Goal: Task Accomplishment & Management: Manage account settings

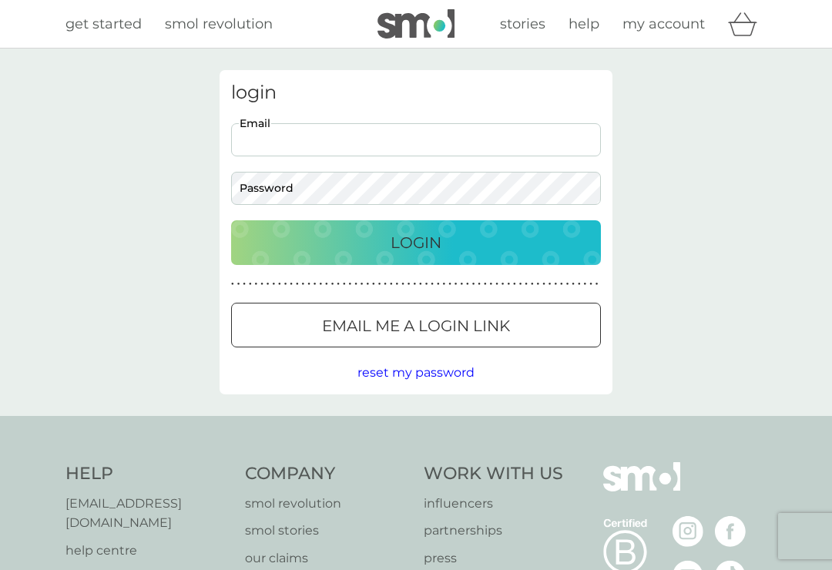
type input "sarahstangroom@hotmail.co.uk"
click at [416, 242] on button "Login" at bounding box center [416, 242] width 370 height 45
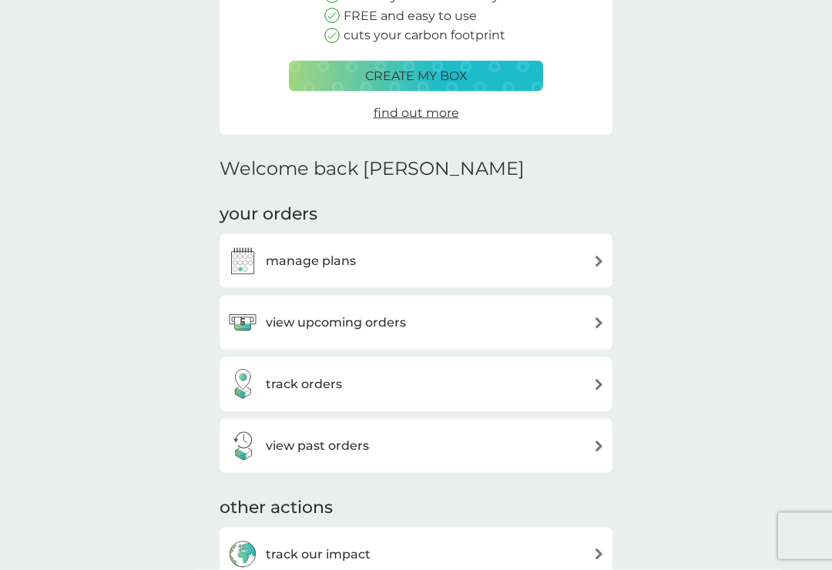
scroll to position [232, 0]
click at [331, 321] on h3 "view upcoming orders" at bounding box center [336, 323] width 140 height 20
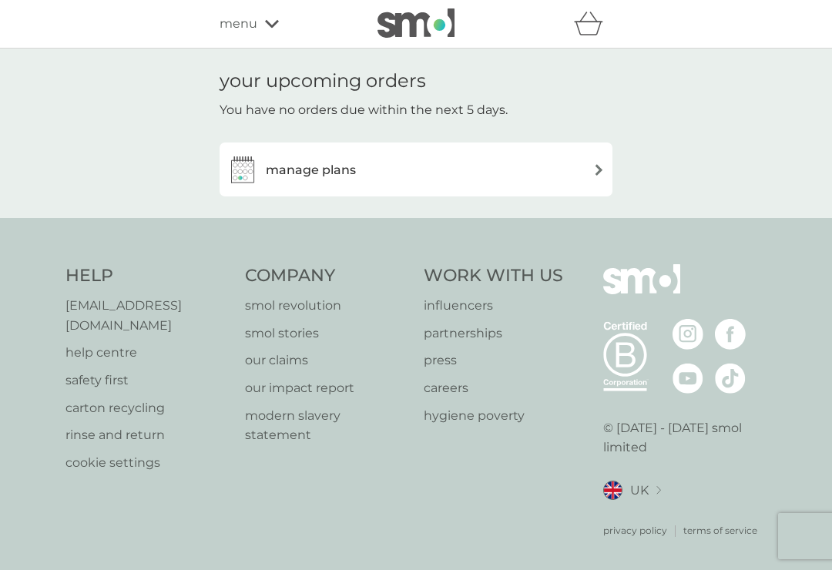
click at [602, 166] on img at bounding box center [599, 170] width 12 height 12
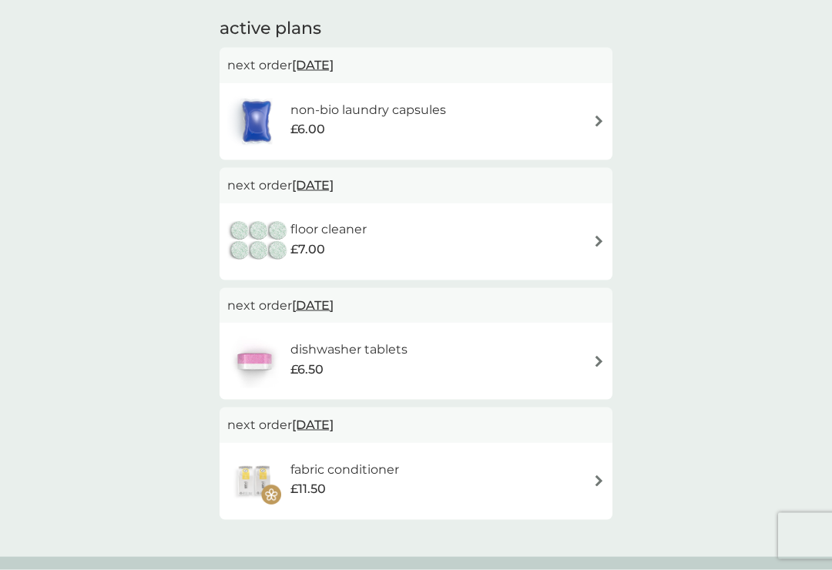
scroll to position [262, 0]
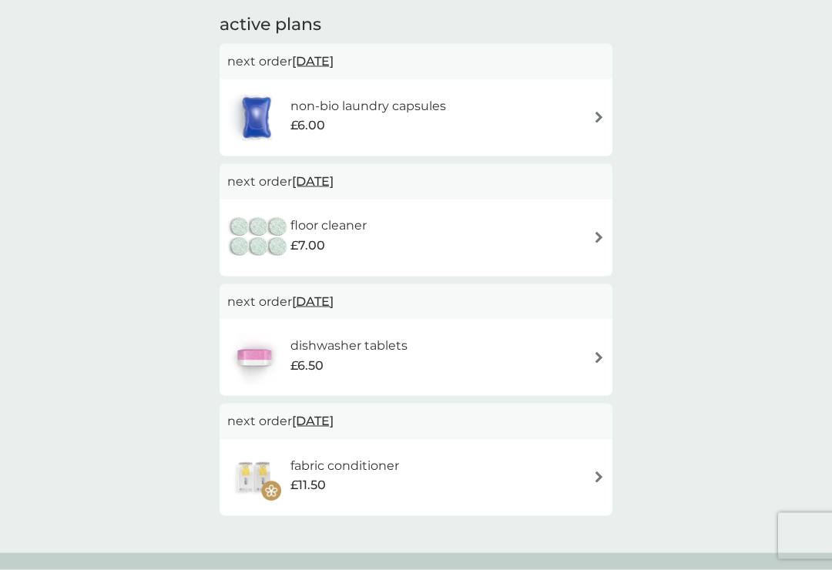
click at [595, 237] on img at bounding box center [599, 238] width 12 height 12
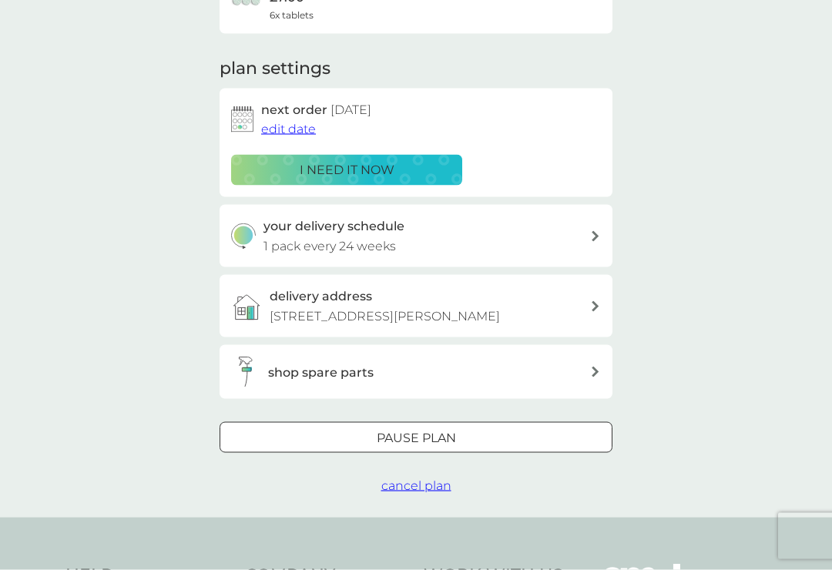
scroll to position [174, 0]
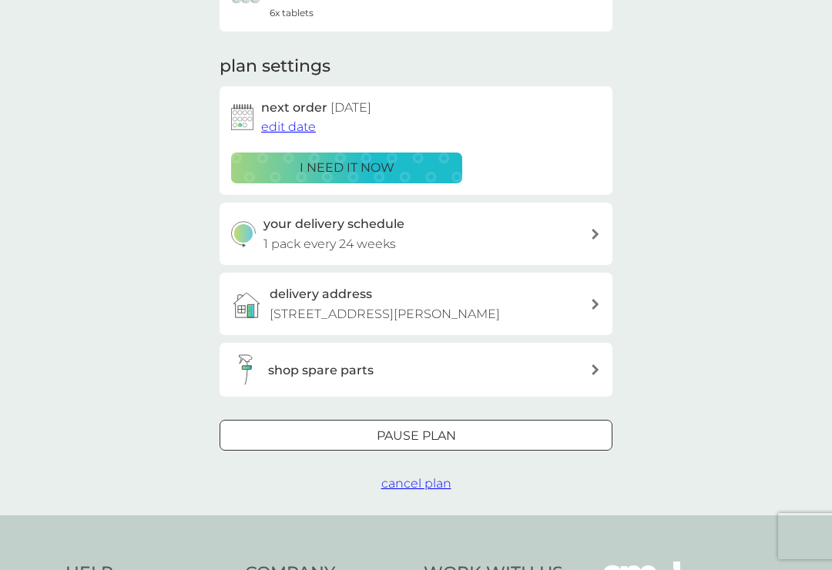
click at [590, 231] on div at bounding box center [595, 234] width 12 height 11
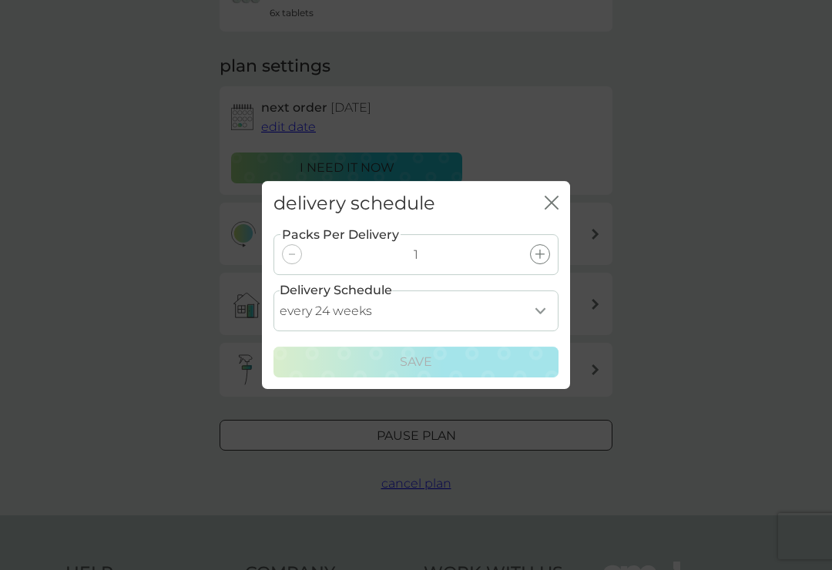
click at [550, 317] on select "every 1 week every 2 weeks every 3 weeks every 4 weeks every 5 weeks every 6 we…" at bounding box center [415, 310] width 285 height 41
select select "182"
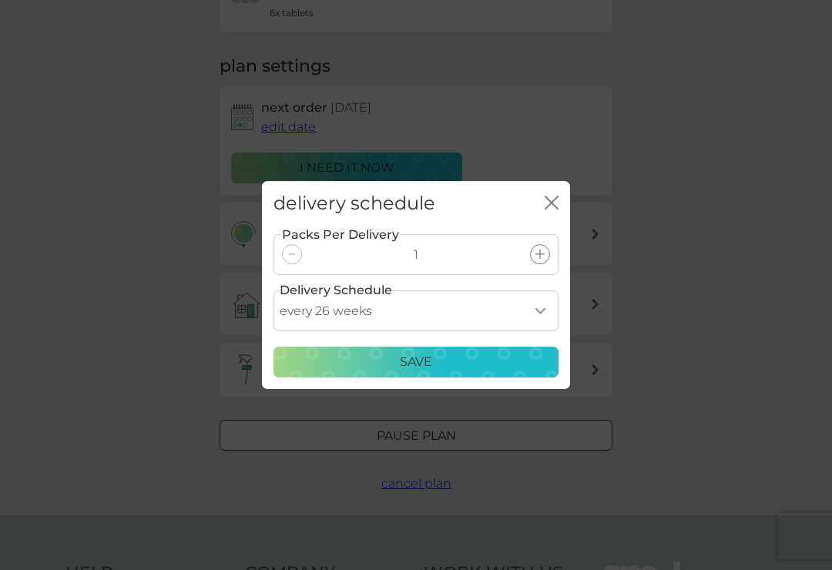
click at [414, 366] on p "Save" at bounding box center [416, 362] width 32 height 20
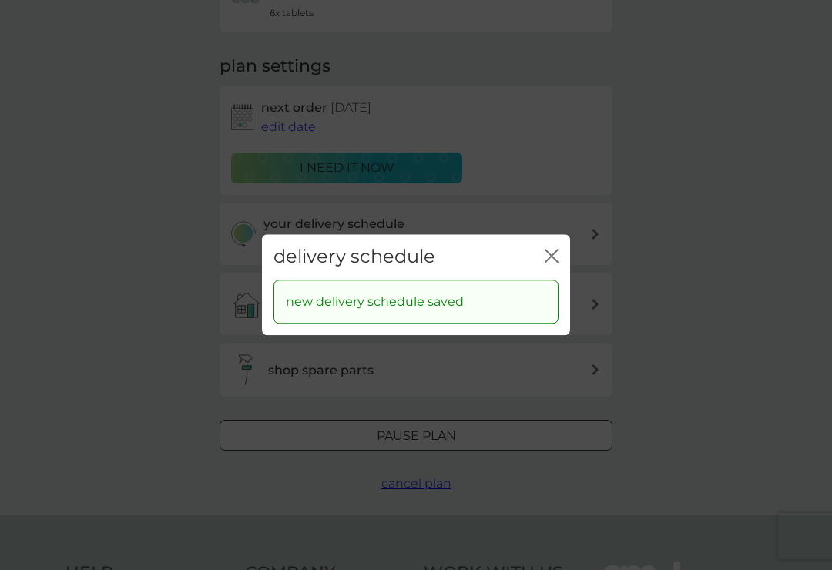
click at [555, 262] on icon "close" at bounding box center [555, 256] width 6 height 12
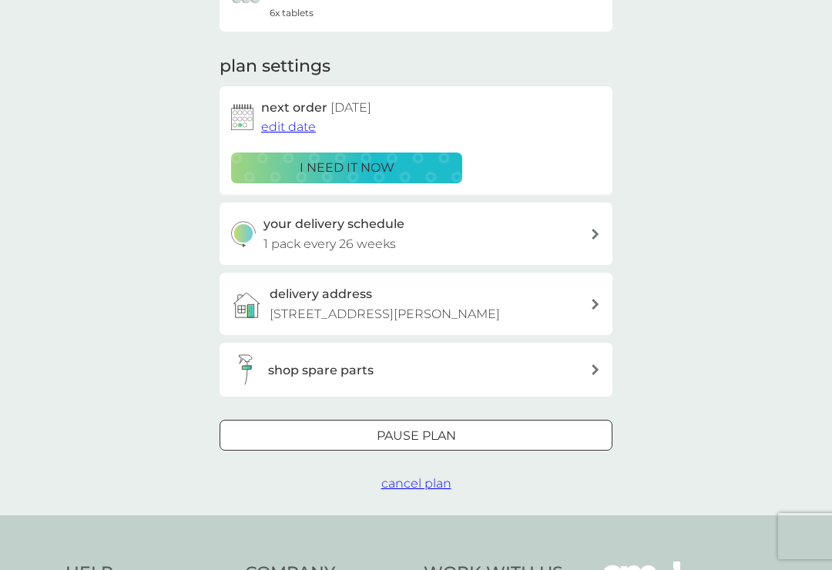
click at [476, 238] on div "your delivery schedule 1 pack every 26 weeks" at bounding box center [426, 233] width 327 height 39
select select "182"
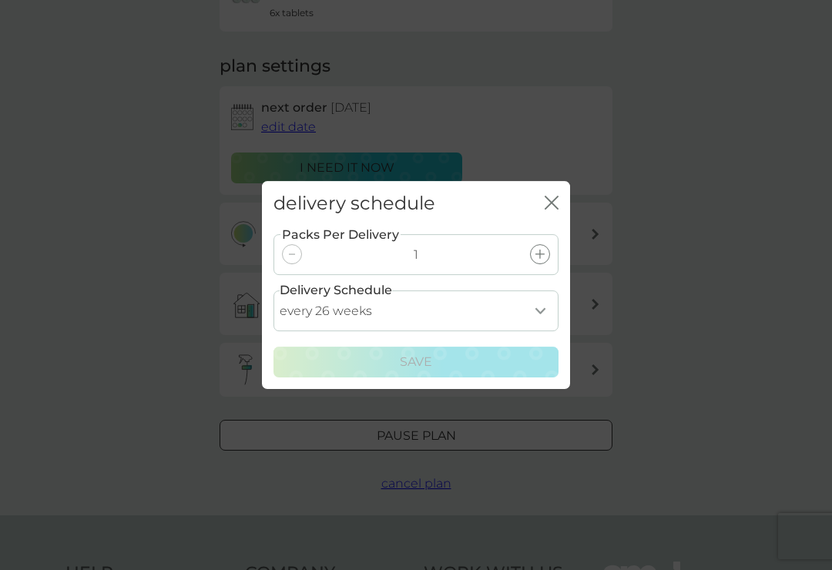
click at [552, 210] on icon "close" at bounding box center [552, 203] width 14 height 14
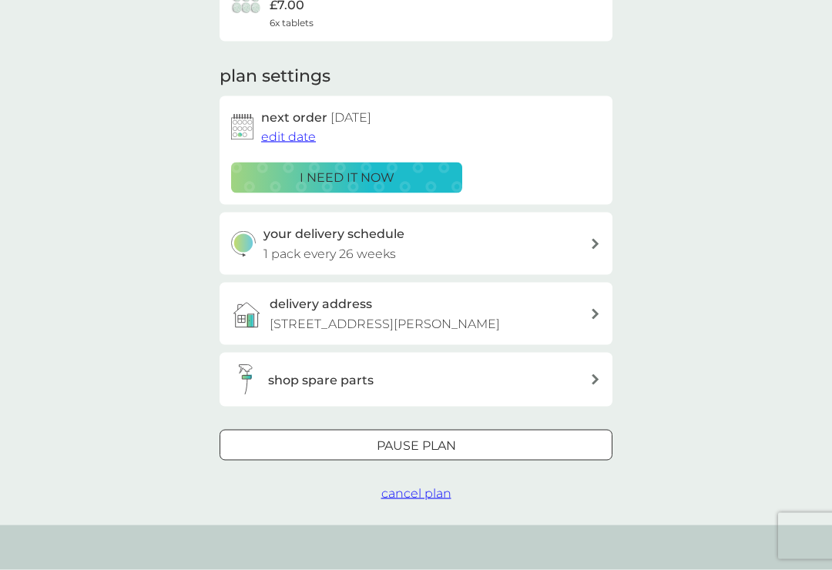
scroll to position [0, 0]
